Goal: Task Accomplishment & Management: Manage account settings

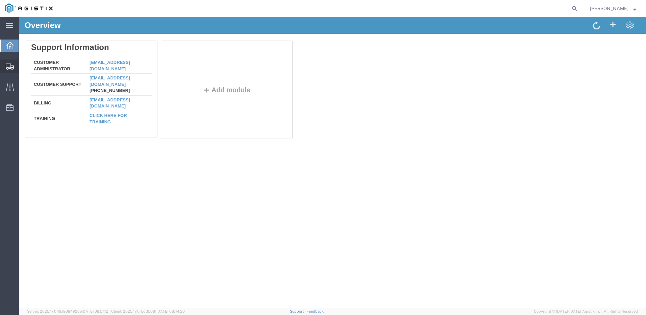
click at [23, 65] on span "Shipments" at bounding box center [21, 66] width 5 height 14
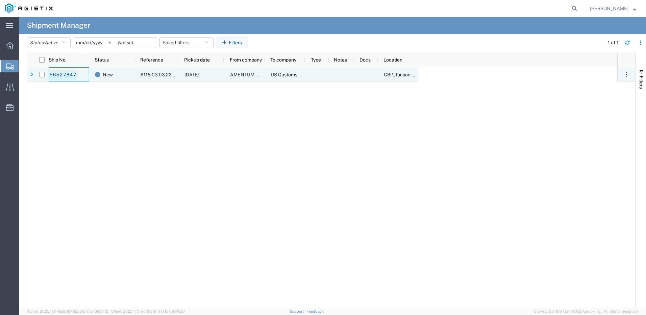
click at [61, 75] on link "56527847" at bounding box center [63, 75] width 28 height 11
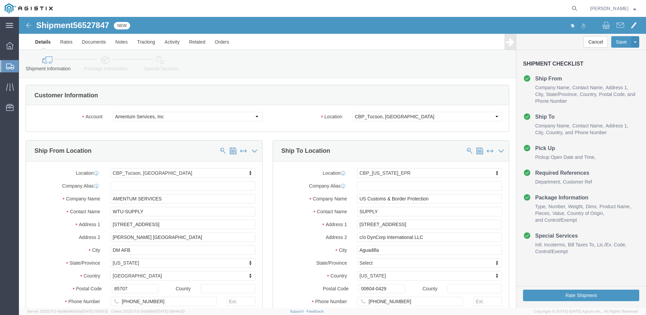
select select "49949"
select select "49933"
click span "56527847"
copy span "56527847"
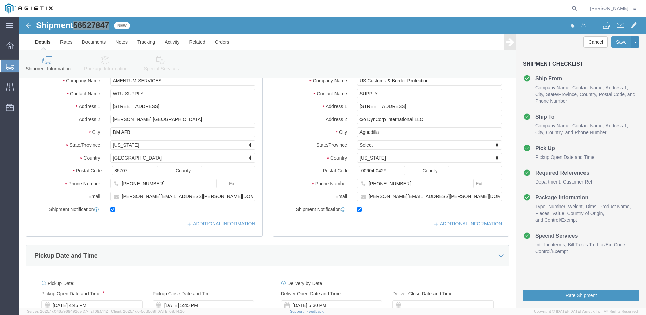
scroll to position [135, 0]
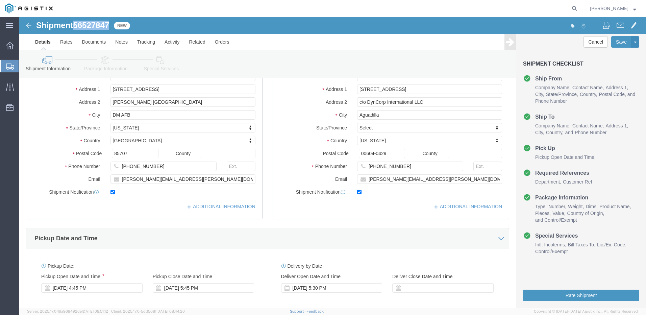
click link "Package Information"
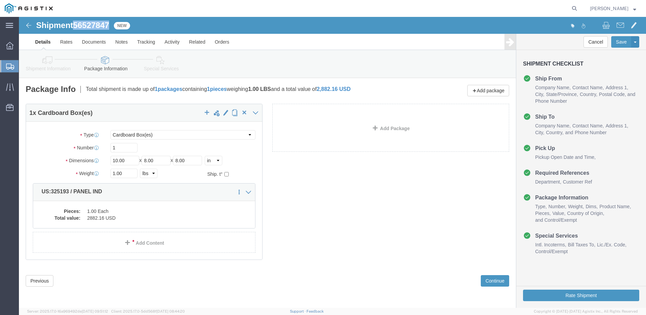
click link "Special Services"
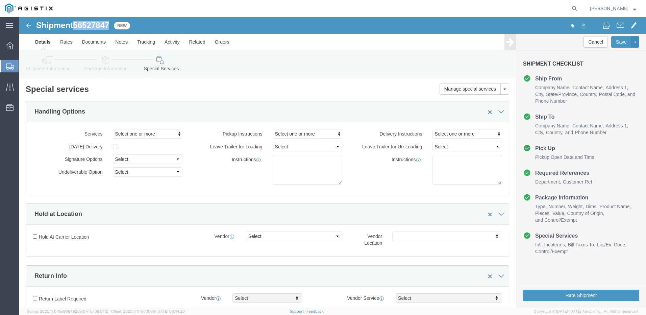
click link "Package Information"
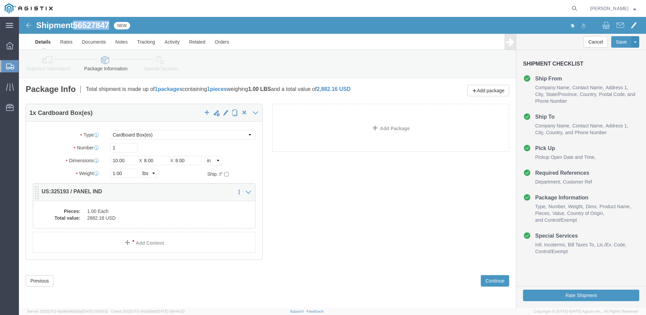
click dd "2882.16 USD"
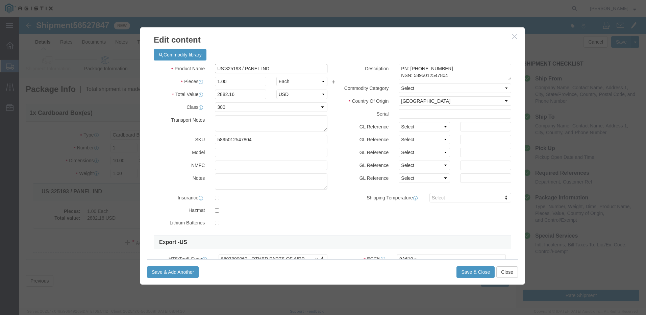
drag, startPoint x: 251, startPoint y: 54, endPoint x: 226, endPoint y: 56, distance: 24.7
click input "US:325193 / PANEL IND"
click button "Close"
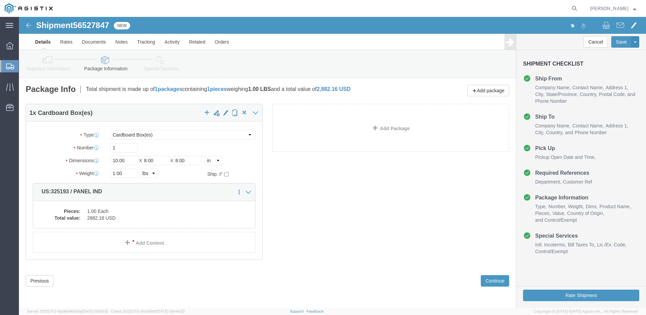
click div "Package Content 1 x Cardboard Box(es) Package Type Select Bale(s) Basket(s) Bol…"
click dd "1.00 Each"
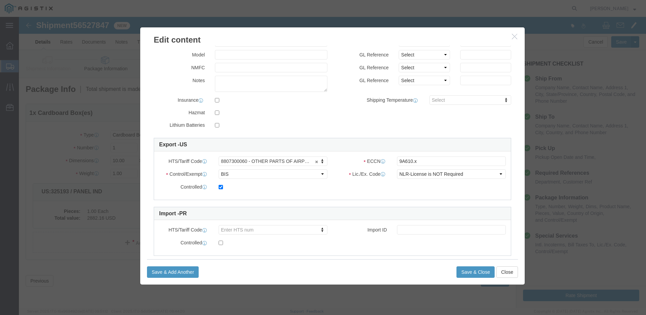
scroll to position [101, 0]
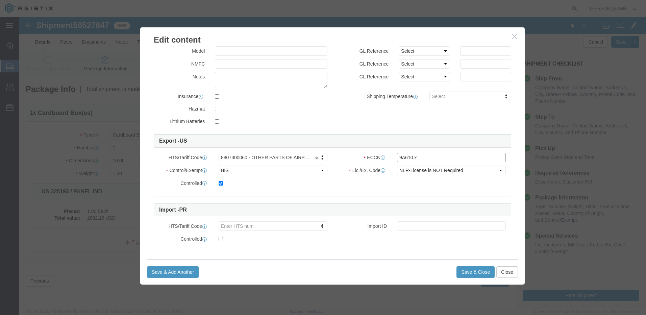
drag, startPoint x: 378, startPoint y: 140, endPoint x: 391, endPoint y: 143, distance: 13.5
click input "9A610.x"
click icon "button"
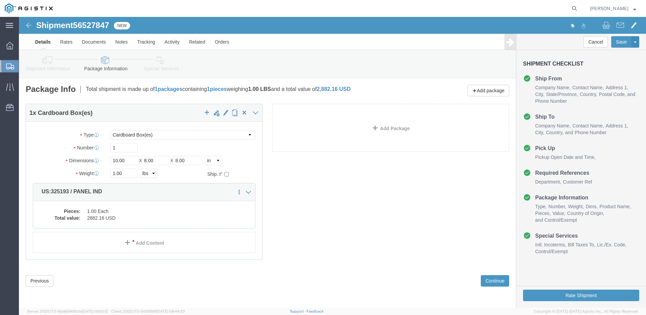
click link "Special Services"
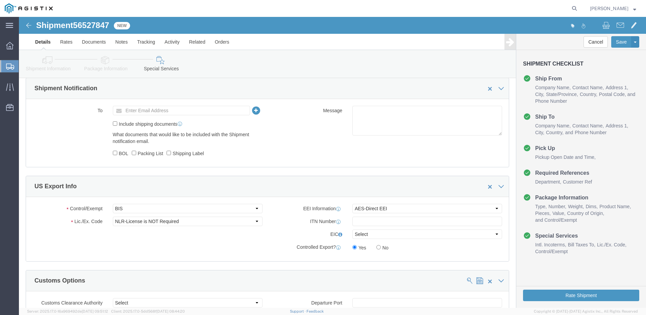
scroll to position [439, 0]
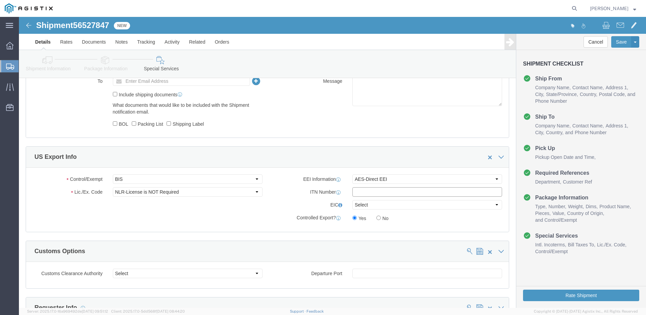
click input "text"
paste input "X20250818926915"
type input "X20250818926915"
click link "Documents"
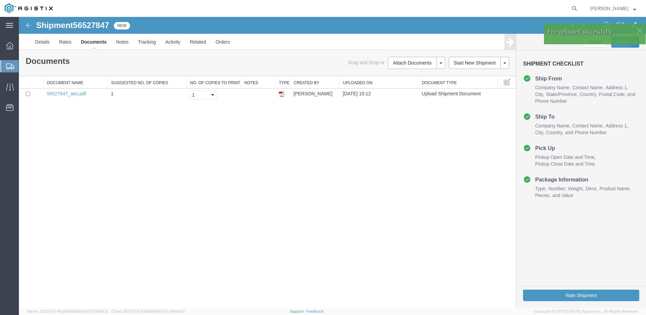
click at [639, 29] on div at bounding box center [640, 30] width 10 height 10
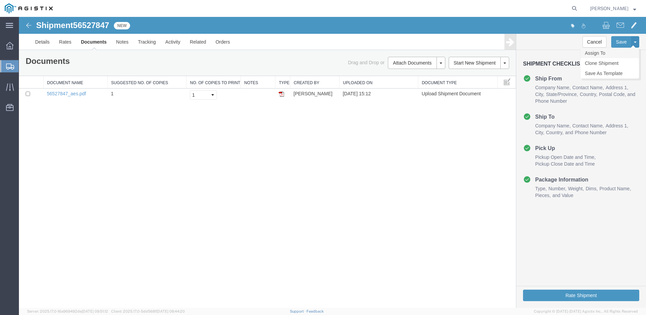
click at [603, 53] on link "Assign To" at bounding box center [610, 53] width 58 height 10
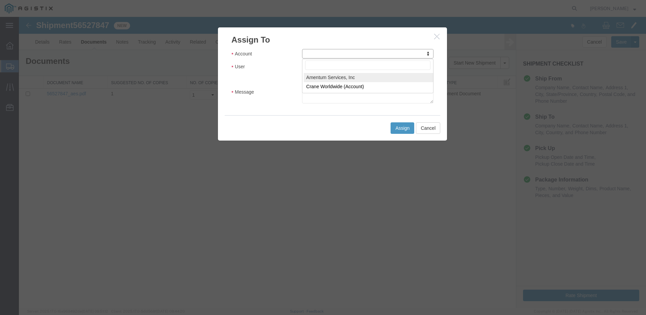
select select "101678"
select select
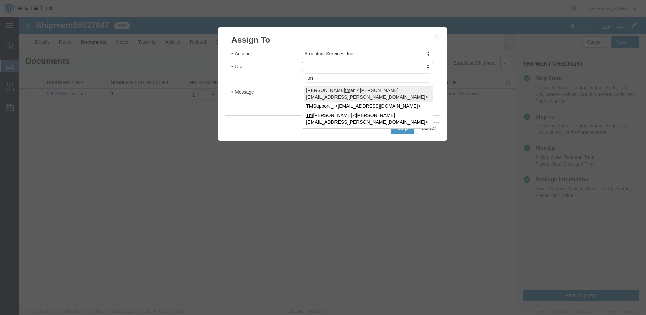
type input "tms"
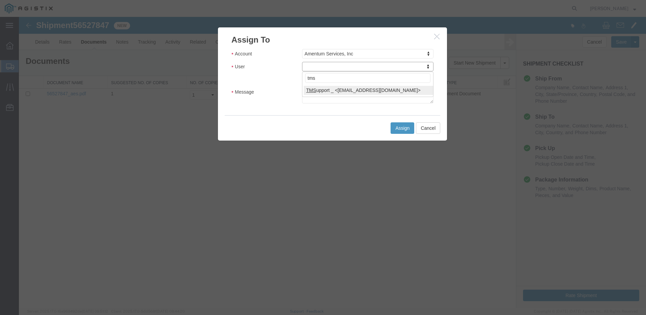
select select "51622"
click at [318, 99] on textarea "Message" at bounding box center [367, 95] width 131 height 16
click at [365, 92] on textarea "Message" at bounding box center [367, 95] width 131 height 16
paste textarea "ITN: X20250818926915"
type textarea "ITN: X20250818926915"
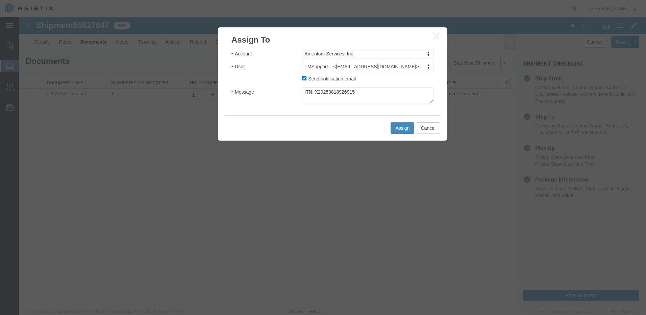
click at [399, 131] on button "Assign" at bounding box center [403, 127] width 24 height 11
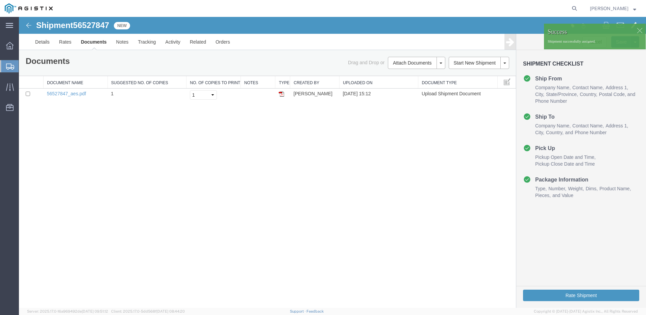
click at [635, 29] on div at bounding box center [640, 30] width 10 height 10
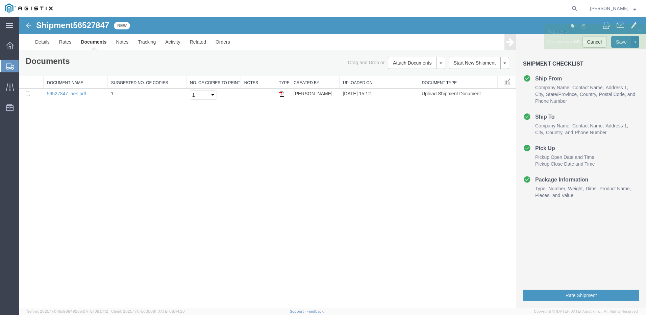
click at [636, 9] on button "[PERSON_NAME]" at bounding box center [613, 8] width 47 height 8
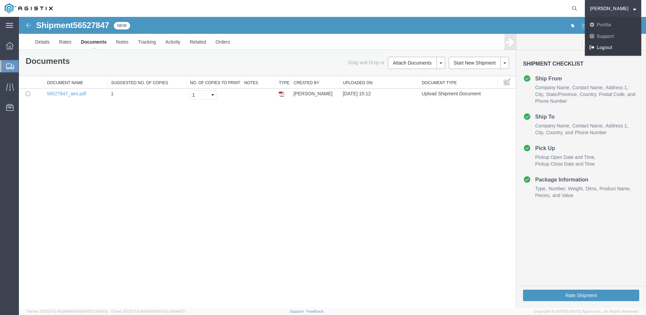
click at [595, 47] on link "Logout" at bounding box center [613, 47] width 56 height 11
